Goal: Check status

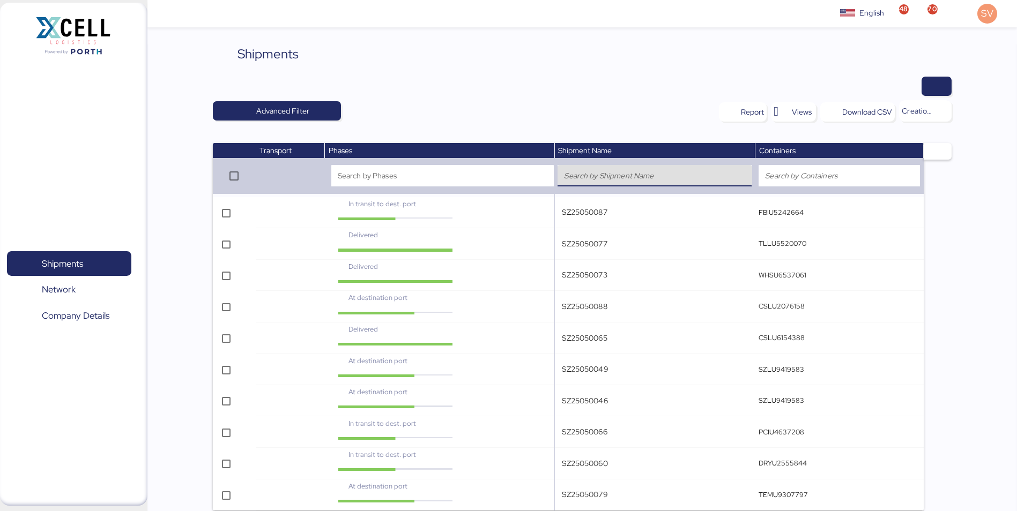
click at [609, 181] on input "search" at bounding box center [654, 175] width 181 height 13
paste input "SHB2580049"
type input "SHB2580049"
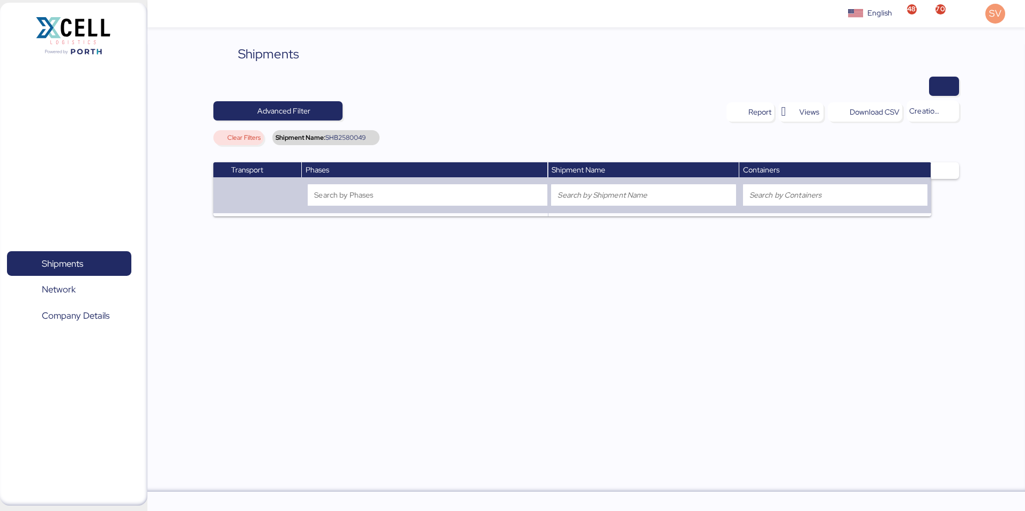
click at [224, 143] on div "Clear Filters" at bounding box center [238, 137] width 50 height 15
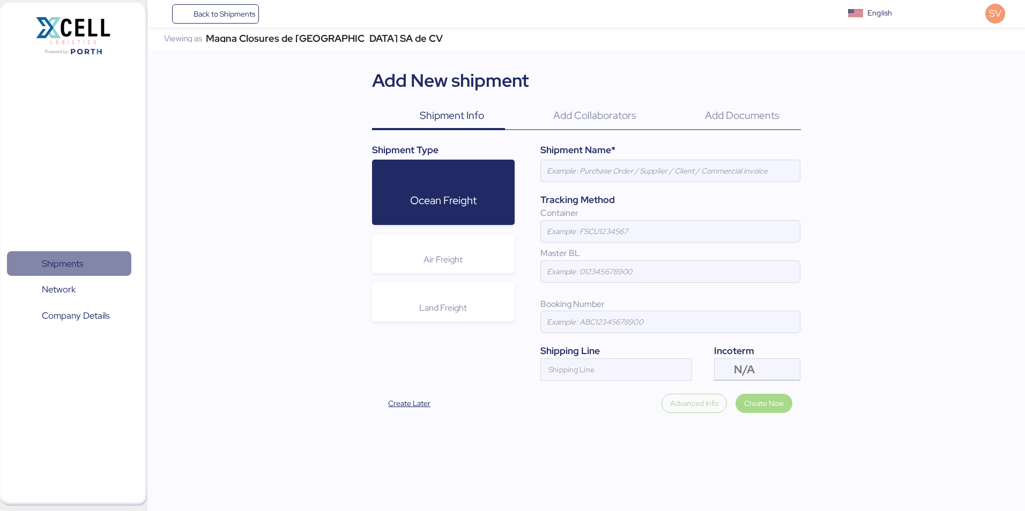
click at [69, 265] on span "Shipments" at bounding box center [62, 264] width 41 height 16
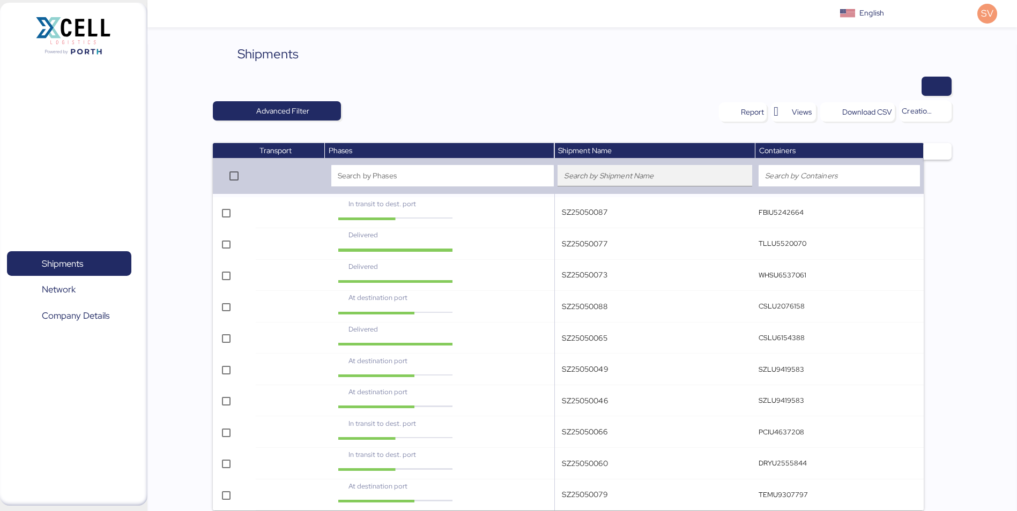
click at [713, 179] on input "search" at bounding box center [654, 175] width 181 height 13
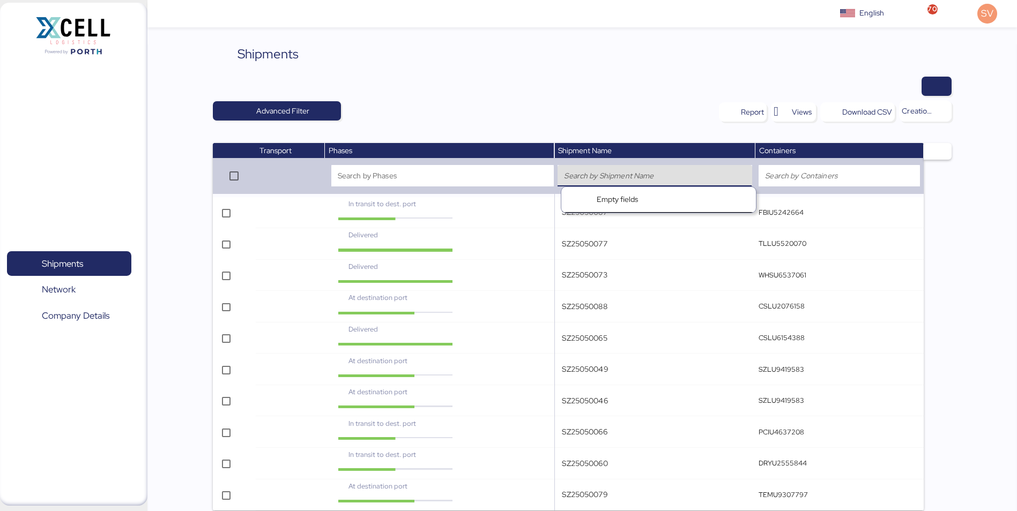
paste input "SHB2580049"
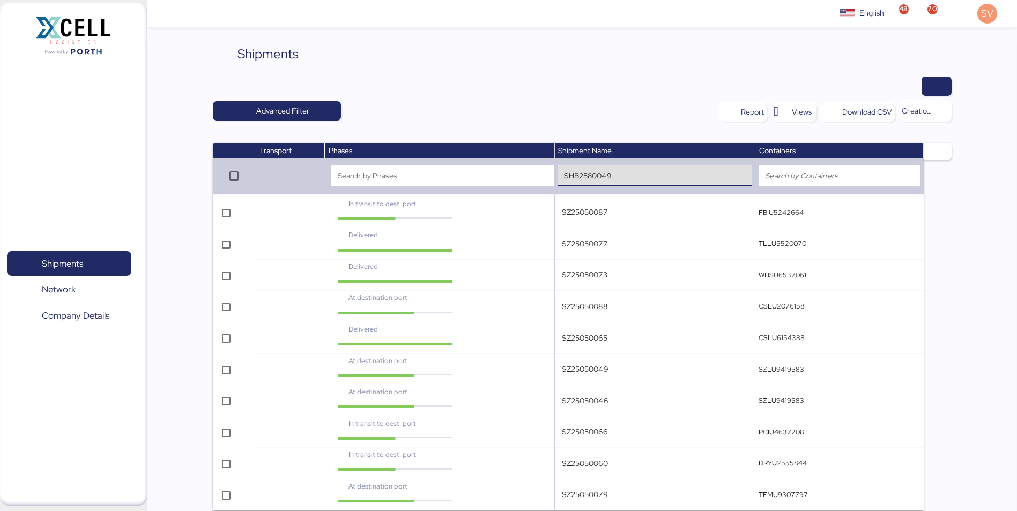
paste input "Z2508002"
type input "SZ25080029"
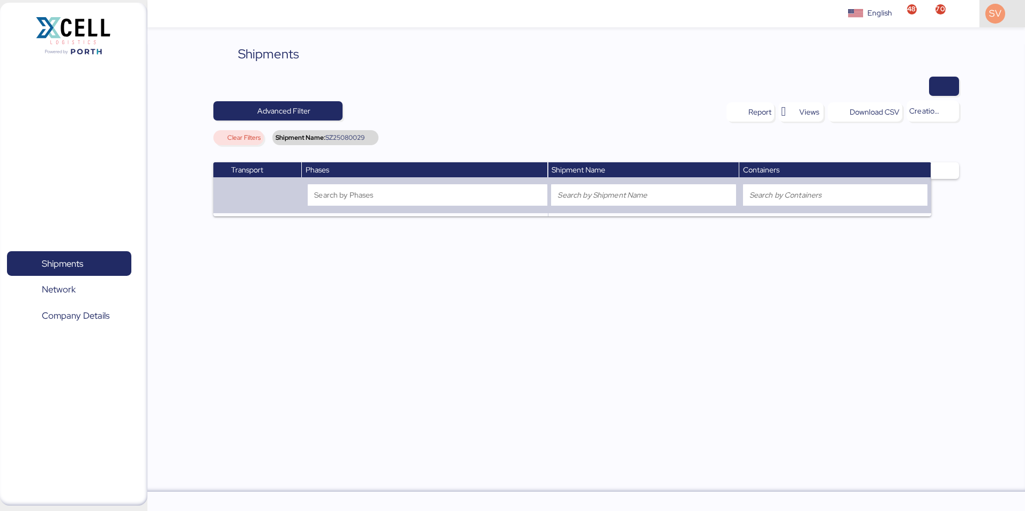
click at [989, 14] on span "SV" at bounding box center [995, 13] width 12 height 14
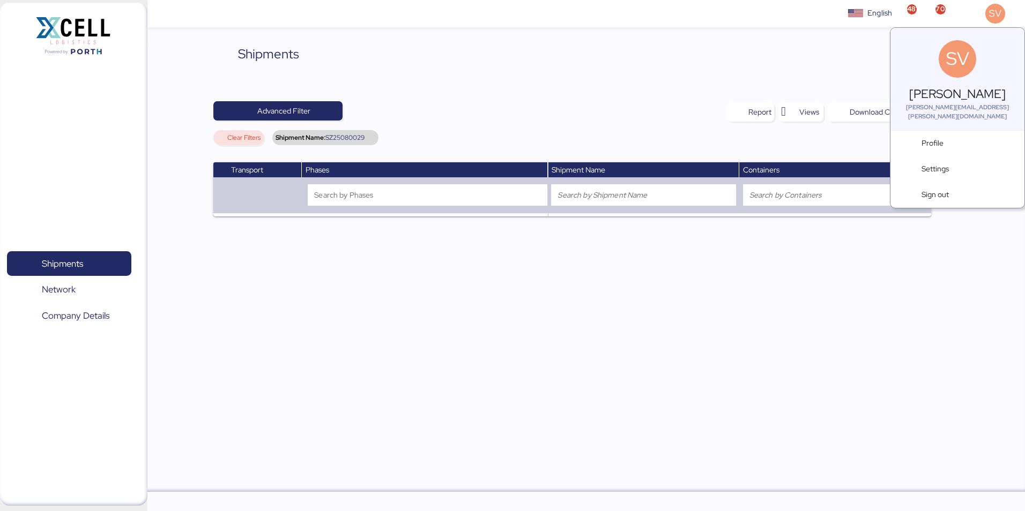
click at [969, 95] on div "Santiago Villarreal" at bounding box center [957, 94] width 128 height 18
click at [960, 70] on icon at bounding box center [957, 59] width 38 height 38
